Goal: Information Seeking & Learning: Learn about a topic

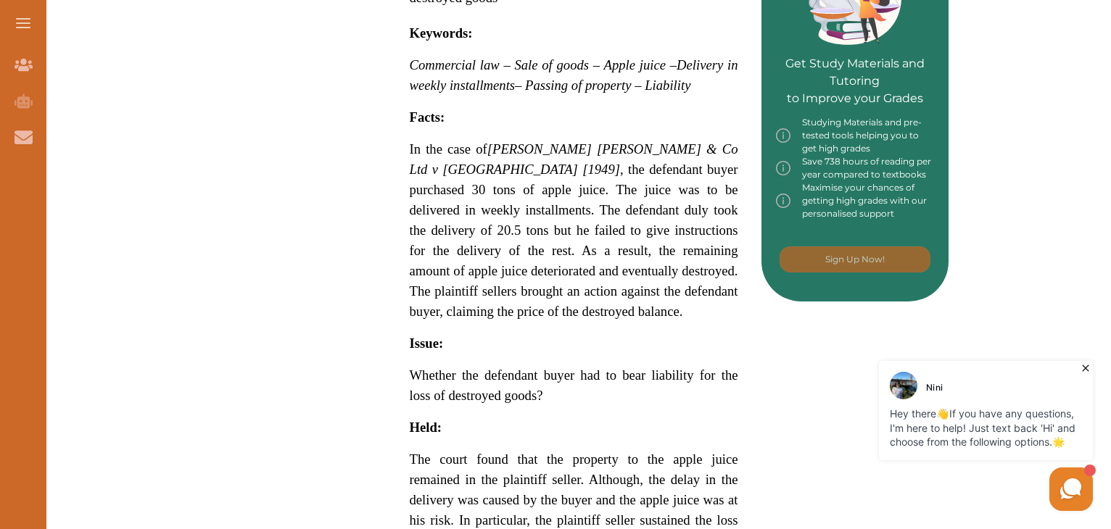
scroll to position [708, 0]
click at [413, 141] on span "In the case of Demby Hamilton & Co Ltd v Barden [1949] , the defendant buyer pu…" at bounding box center [574, 230] width 329 height 178
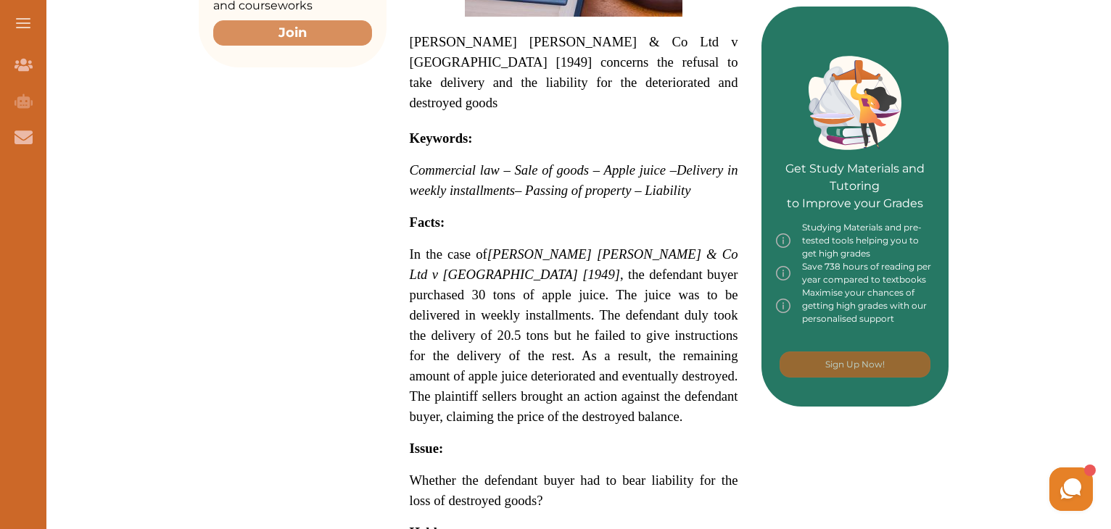
scroll to position [603, 0]
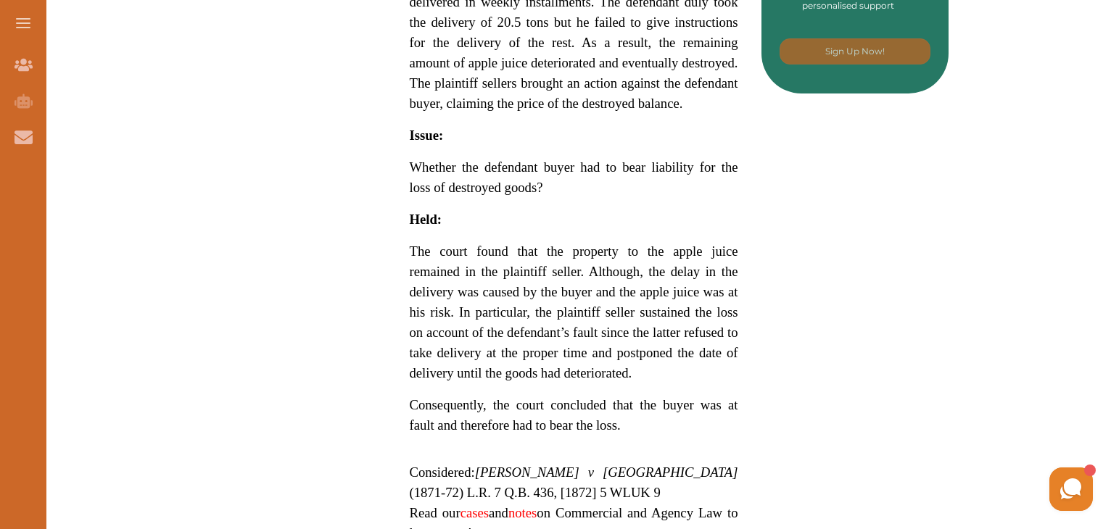
scroll to position [906, 0]
